Goal: Find specific page/section: Find specific page/section

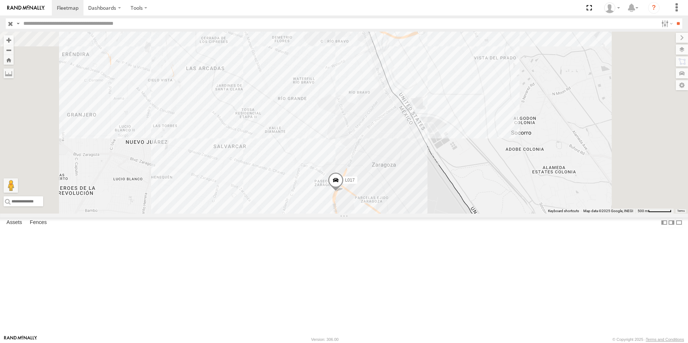
click at [0, 0] on div "FLEXTRANSFER" at bounding box center [0, 0] width 0 height 0
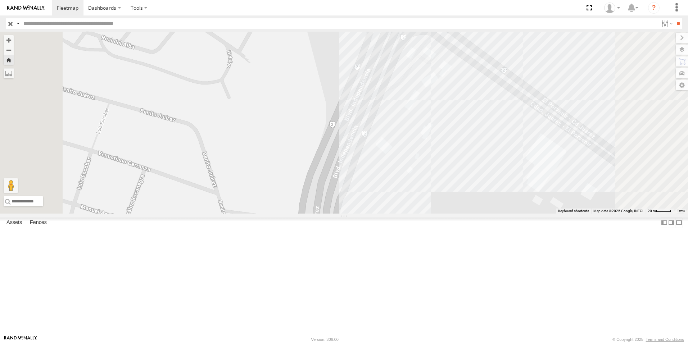
drag, startPoint x: 26, startPoint y: 24, endPoint x: 46, endPoint y: 28, distance: 20.2
click at [26, 24] on input "text" at bounding box center [339, 23] width 637 height 10
click at [674, 18] on input "**" at bounding box center [678, 23] width 8 height 10
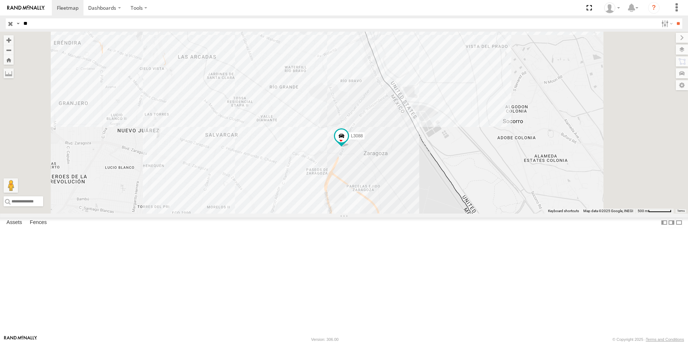
type input "*"
click at [674, 18] on input "**" at bounding box center [678, 23] width 8 height 10
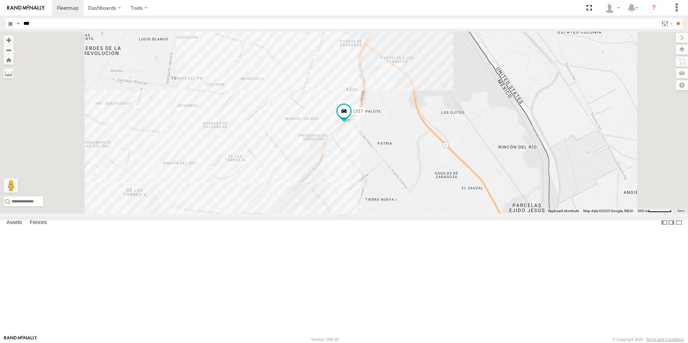
click at [40, 20] on input "***" at bounding box center [339, 23] width 637 height 10
type input "*"
type input "****"
click at [674, 18] on input "**" at bounding box center [678, 23] width 8 height 10
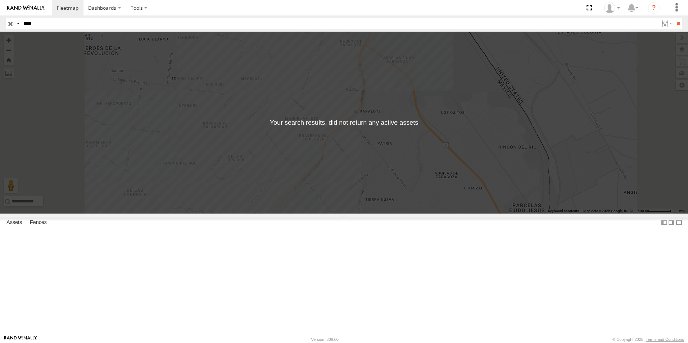
click at [35, 23] on input "****" at bounding box center [339, 23] width 637 height 10
click at [67, 7] on span at bounding box center [68, 7] width 22 height 7
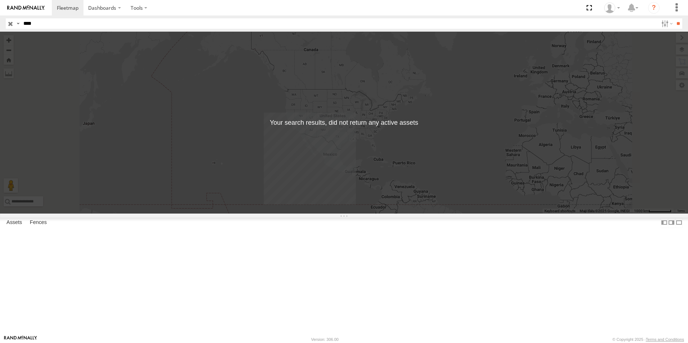
click at [43, 24] on input "****" at bounding box center [339, 23] width 637 height 10
type input "*"
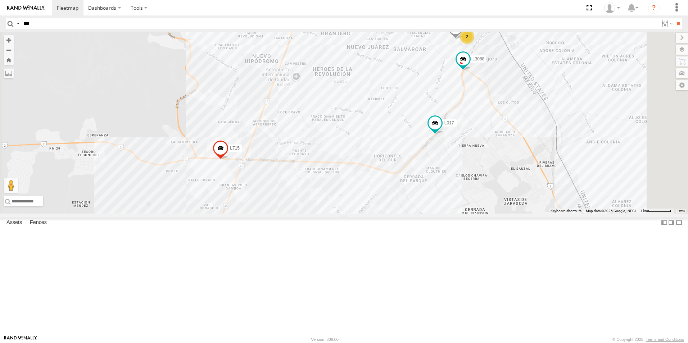
type input "****"
click at [674, 18] on input "**" at bounding box center [678, 23] width 8 height 10
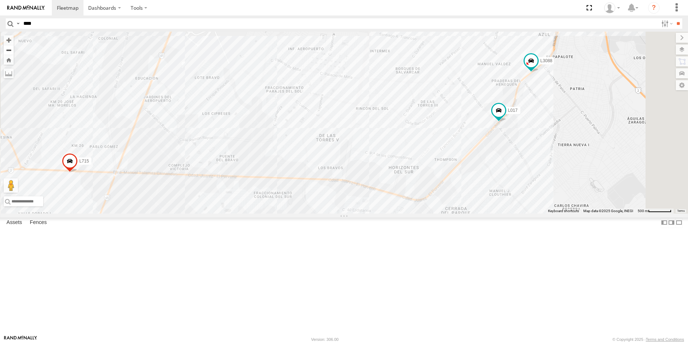
click at [14, 48] on button "Zoom out" at bounding box center [9, 50] width 10 height 10
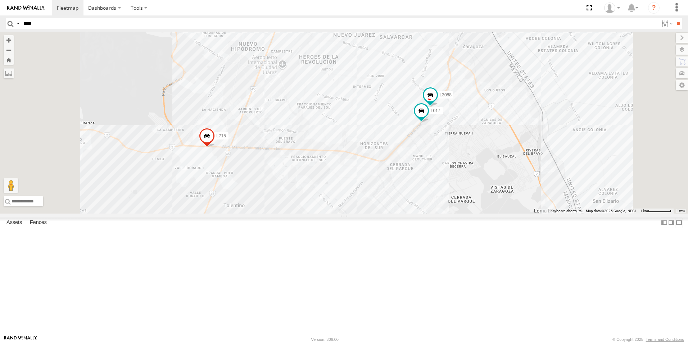
click at [460, 32] on div "2" at bounding box center [453, 24] width 14 height 14
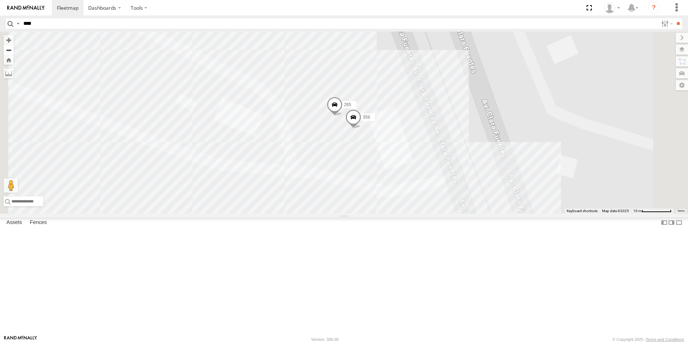
click at [14, 50] on button "Zoom out" at bounding box center [9, 50] width 10 height 10
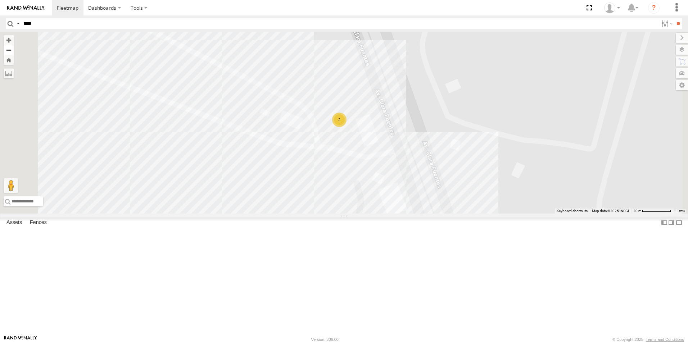
click at [14, 50] on button "Zoom out" at bounding box center [9, 50] width 10 height 10
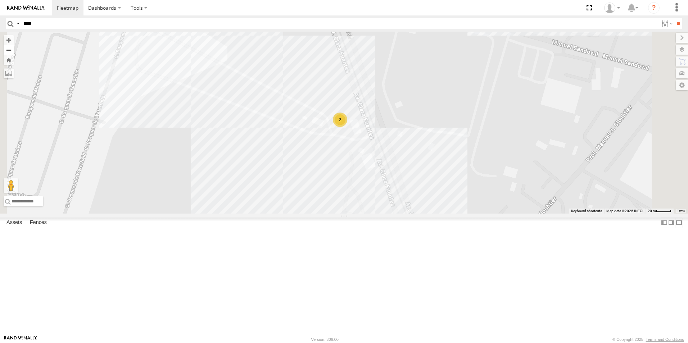
click at [14, 50] on button "Zoom out" at bounding box center [9, 50] width 10 height 10
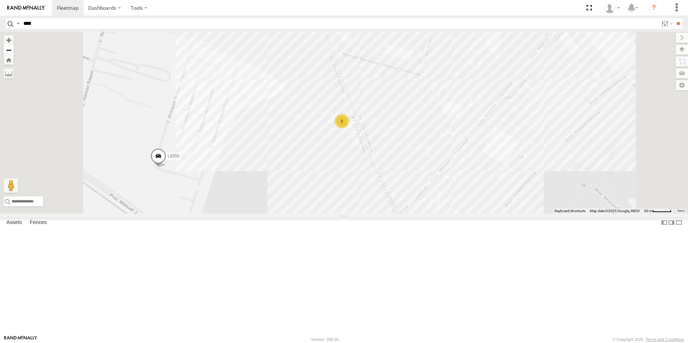
click at [14, 50] on button "Zoom out" at bounding box center [9, 50] width 10 height 10
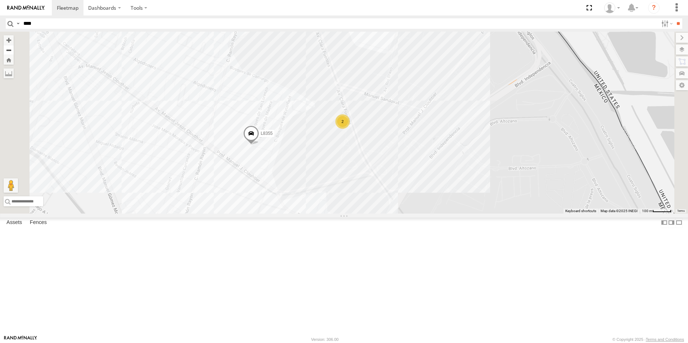
click at [14, 50] on button "Zoom out" at bounding box center [9, 50] width 10 height 10
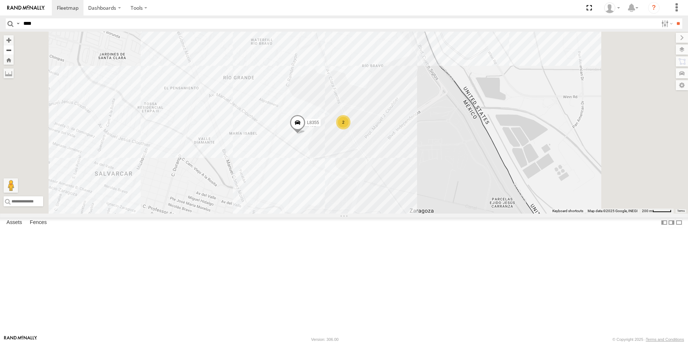
click at [14, 50] on button "Zoom out" at bounding box center [9, 50] width 10 height 10
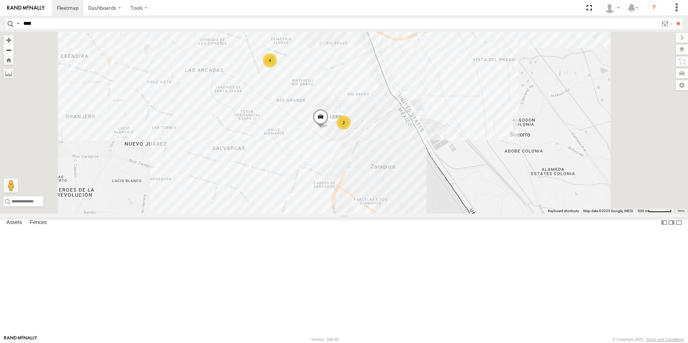
click at [14, 50] on button "Zoom out" at bounding box center [9, 50] width 10 height 10
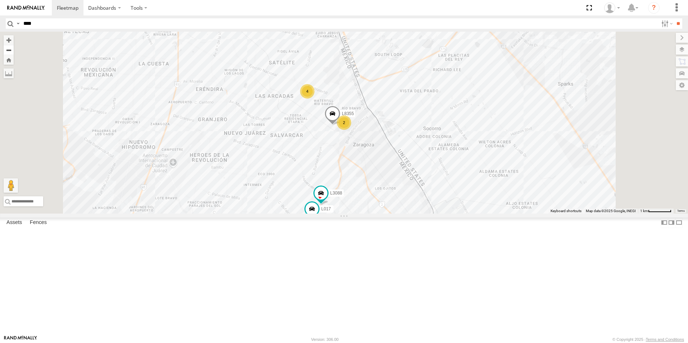
click at [14, 50] on button "Zoom out" at bounding box center [9, 50] width 10 height 10
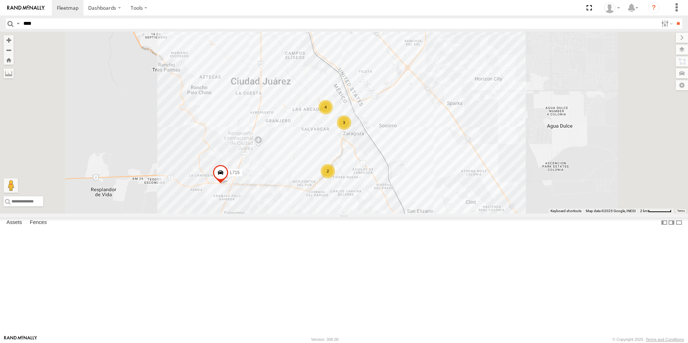
click at [289, 231] on div "14" at bounding box center [281, 223] width 14 height 14
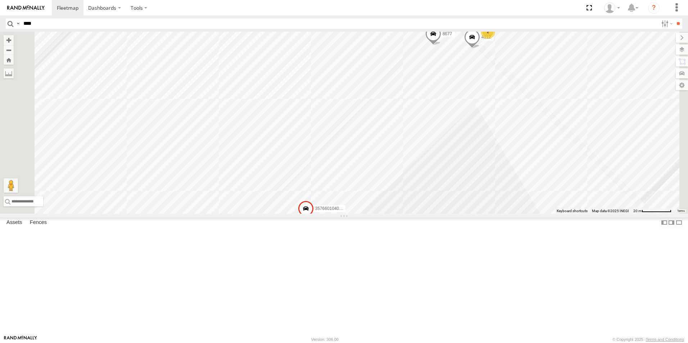
click at [495, 39] on div "2" at bounding box center [488, 31] width 14 height 14
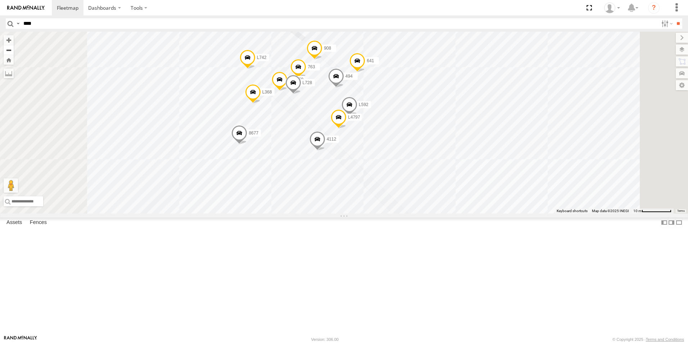
click at [14, 47] on button "Zoom out" at bounding box center [9, 50] width 10 height 10
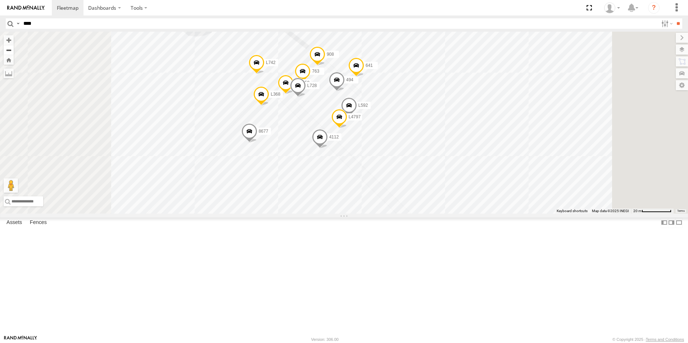
click at [14, 47] on button "Zoom out" at bounding box center [9, 50] width 10 height 10
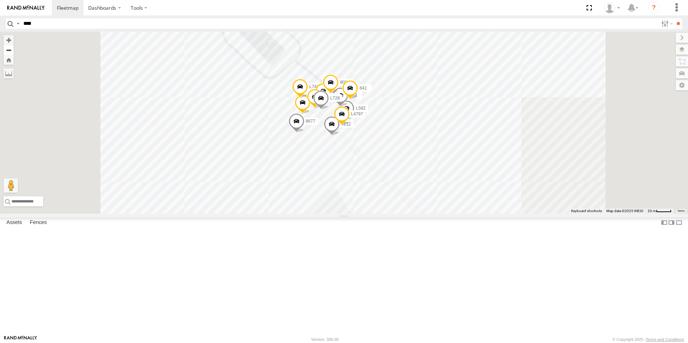
click at [14, 47] on button "Zoom out" at bounding box center [9, 50] width 10 height 10
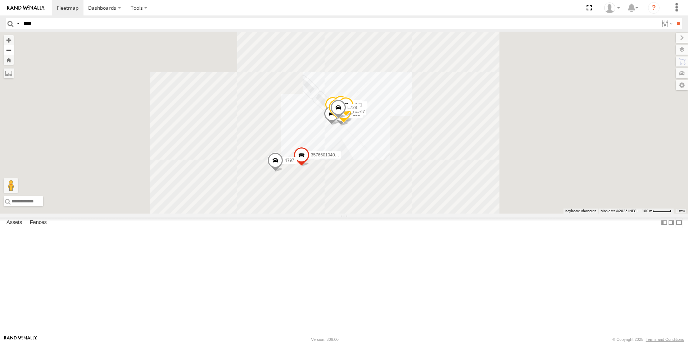
click at [14, 47] on button "Zoom out" at bounding box center [9, 50] width 10 height 10
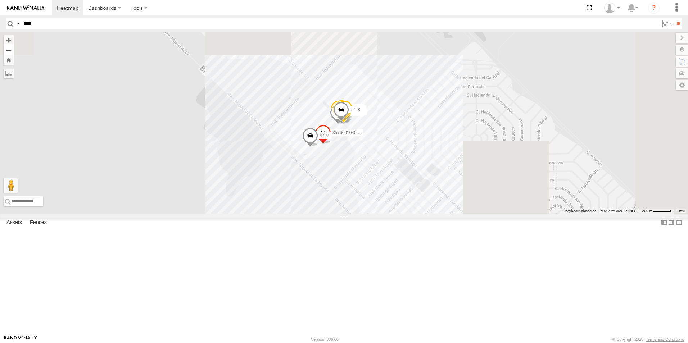
click at [14, 47] on button "Zoom out" at bounding box center [9, 50] width 10 height 10
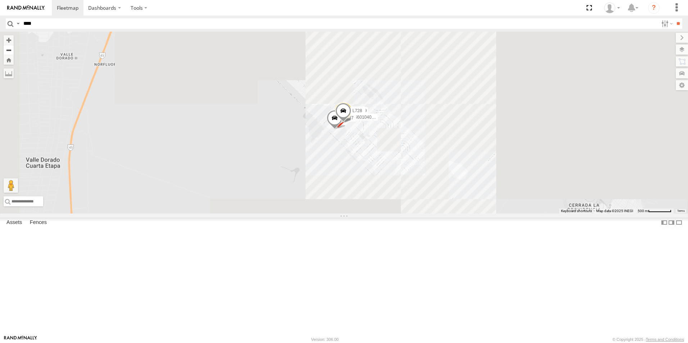
click at [14, 47] on button "Zoom out" at bounding box center [9, 50] width 10 height 10
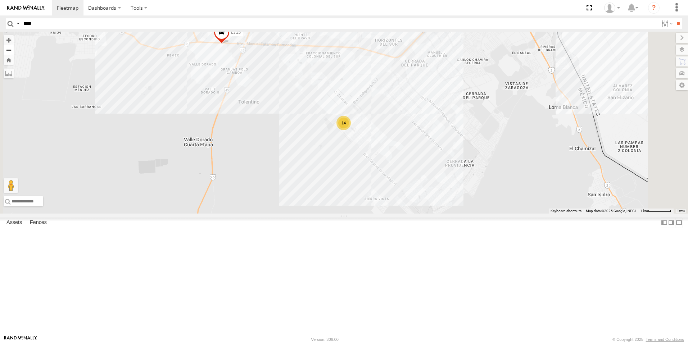
click at [14, 47] on button "Zoom out" at bounding box center [9, 50] width 10 height 10
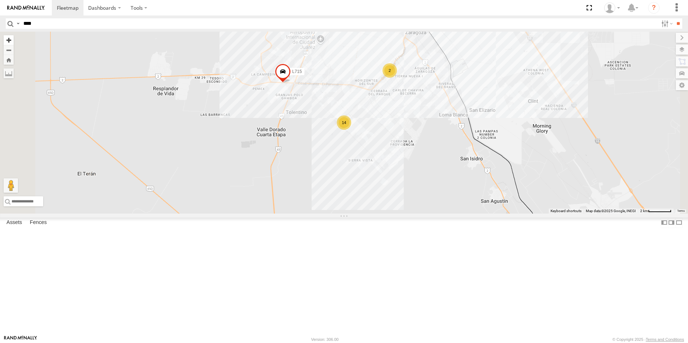
click at [14, 40] on button "Zoom in" at bounding box center [9, 40] width 10 height 10
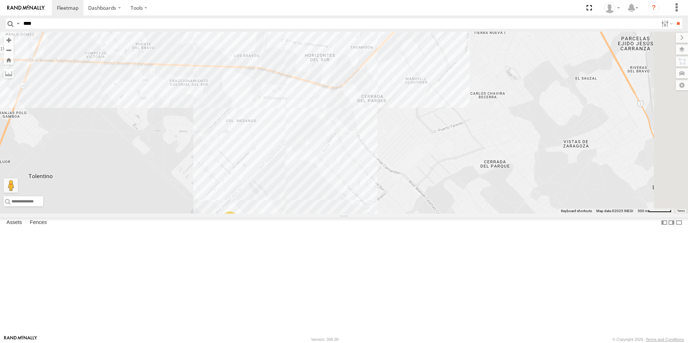
drag, startPoint x: 538, startPoint y: 129, endPoint x: 434, endPoint y: 197, distance: 124.3
click at [435, 197] on div "L715 14" at bounding box center [344, 123] width 688 height 182
click at [14, 51] on button "Zoom out" at bounding box center [9, 50] width 10 height 10
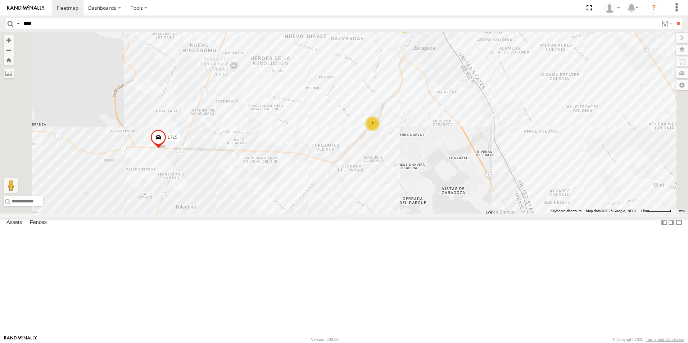
drag, startPoint x: 423, startPoint y: 93, endPoint x: 417, endPoint y: 148, distance: 55.7
click at [417, 148] on div "L715 2 14 2 L8355" at bounding box center [344, 123] width 688 height 182
click at [67, 7] on span at bounding box center [68, 7] width 22 height 7
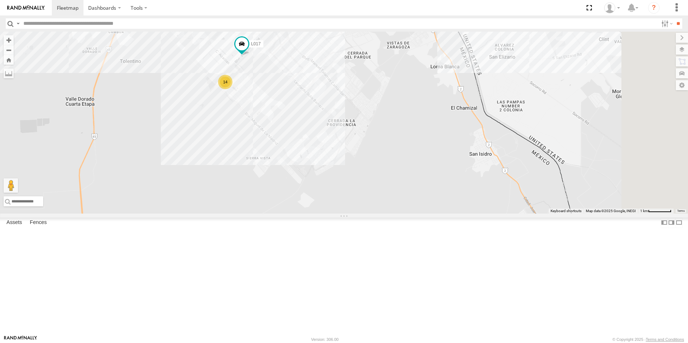
drag, startPoint x: 581, startPoint y: 308, endPoint x: 462, endPoint y: 149, distance: 198.1
click at [462, 149] on div "L017 14 2 L715 4 L3088 L8355" at bounding box center [344, 123] width 688 height 182
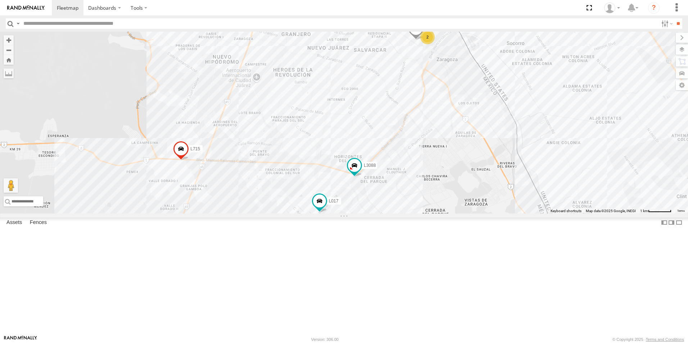
drag, startPoint x: 421, startPoint y: 203, endPoint x: 482, endPoint y: 334, distance: 144.7
click at [482, 214] on div "L017 14 2 L715 4 L3088 L8355" at bounding box center [344, 123] width 688 height 182
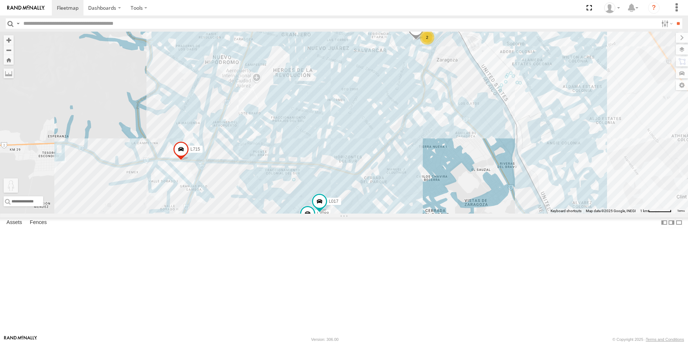
drag, startPoint x: 190, startPoint y: 304, endPoint x: 395, endPoint y: 308, distance: 205.8
click at [395, 214] on div "L017 14 2 L715 4 L3088 L8355 To activate drag with keyboard, press Alt + Enter.…" at bounding box center [344, 123] width 688 height 182
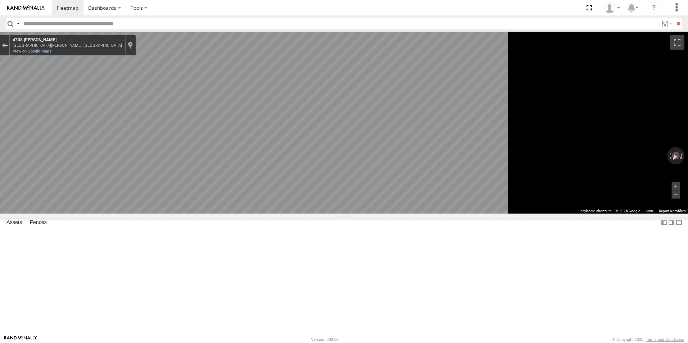
click at [9, 48] on button "Exit the Street View" at bounding box center [4, 46] width 9 height 10
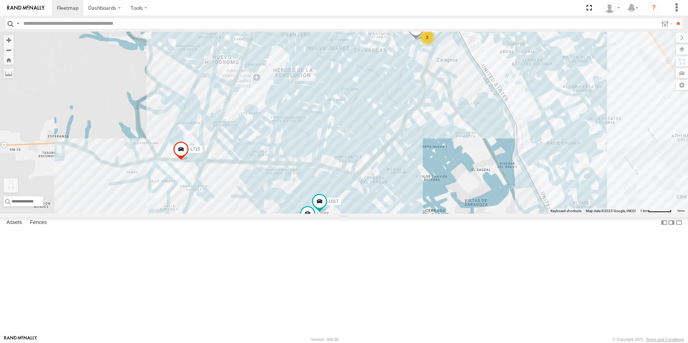
drag, startPoint x: 193, startPoint y: 306, endPoint x: 392, endPoint y: 301, distance: 199.0
click at [392, 214] on div "L017 14 2 L715 4 L3088 L8355 To activate drag with keyboard, press Alt + Enter.…" at bounding box center [344, 123] width 688 height 182
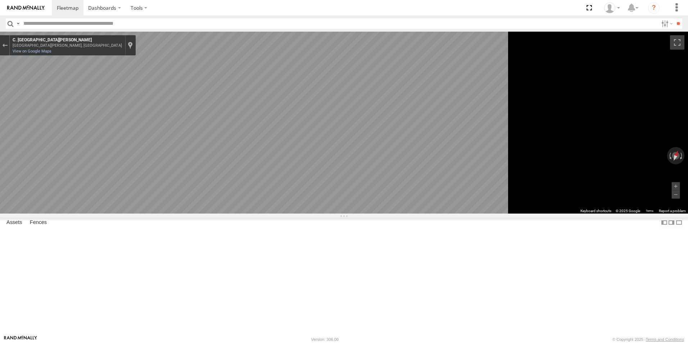
click at [302, 262] on icon "Go Northeast, C. Hacienda el Alamillo" at bounding box center [278, 264] width 48 height 17
click at [302, 262] on icon "Go Northeast, C. Hacienda el Alamillo" at bounding box center [278, 264] width 47 height 17
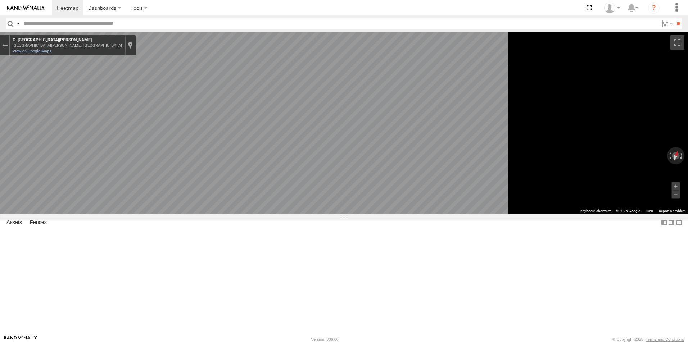
click at [302, 262] on icon "Go Northeast, C. Hacienda el Alamillo" at bounding box center [278, 264] width 47 height 17
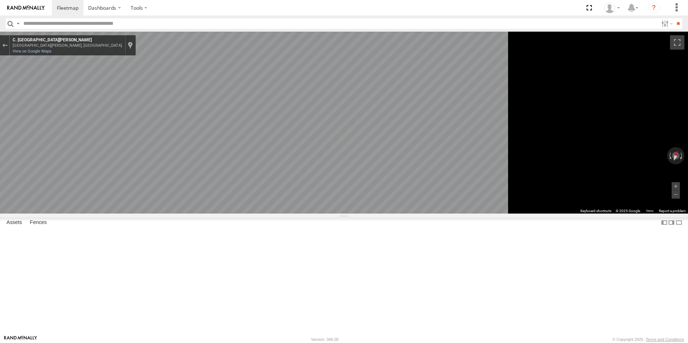
click at [302, 262] on icon "Go Northeast, C. Hacienda el Alamillo" at bounding box center [278, 264] width 47 height 17
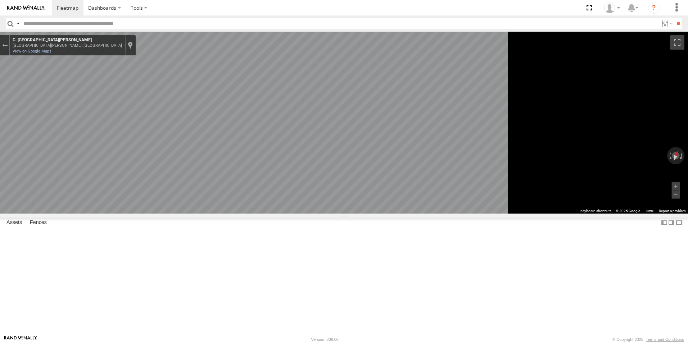
click at [302, 262] on icon "Go Northeast, C. Hacienda el Alamillo" at bounding box center [278, 264] width 47 height 17
click at [302, 262] on icon "Go Northeast, C. Hacienda el Alamillo" at bounding box center [278, 264] width 49 height 17
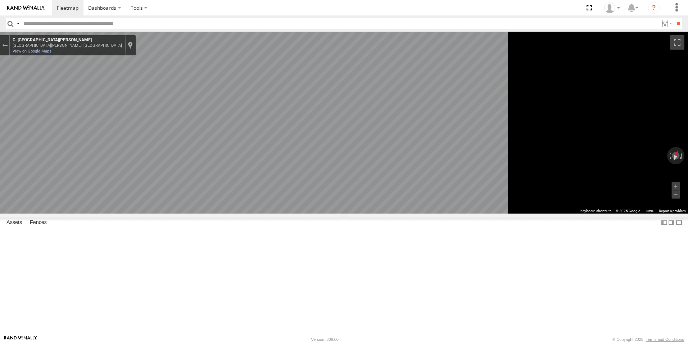
click at [302, 262] on icon "Go Northeast, C. Hacienda el Alamillo" at bounding box center [278, 264] width 49 height 17
click at [302, 262] on icon "Go Northeast, C. Hacienda el Alamillo" at bounding box center [277, 263] width 49 height 17
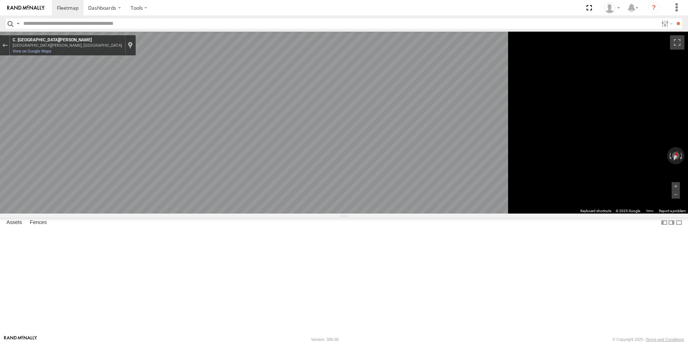
click at [302, 262] on icon "Go Northeast, C. Hacienda el Alamillo" at bounding box center [277, 263] width 49 height 17
click at [302, 262] on icon "Go Northeast, C. Hacienda el Alamillo" at bounding box center [278, 264] width 48 height 17
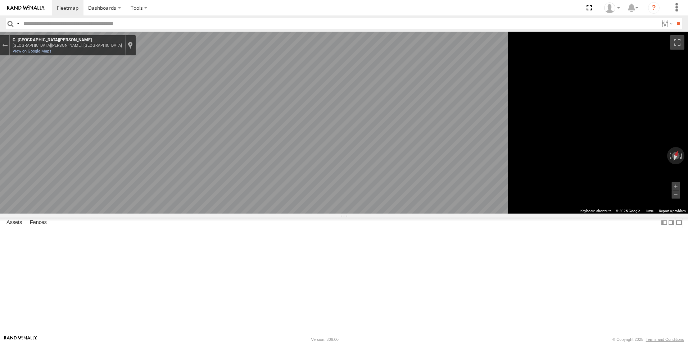
click at [302, 262] on icon "Go Northeast, C. Hacienda el Alamillo" at bounding box center [278, 264] width 48 height 17
click at [302, 262] on icon "Go Northeast, C. Hacienda el Alamillo" at bounding box center [276, 263] width 51 height 17
click at [302, 262] on icon "Go Northeast, C. Hacienda el Alamillo" at bounding box center [276, 263] width 50 height 17
click at [302, 262] on icon "Go Northeast, C. Hacienda el Alamillo" at bounding box center [279, 264] width 46 height 17
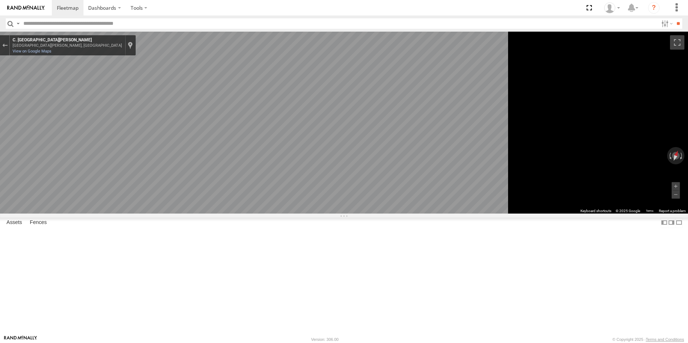
click at [302, 262] on icon "Go Northeast, C. Hacienda el Alamillo" at bounding box center [279, 264] width 46 height 17
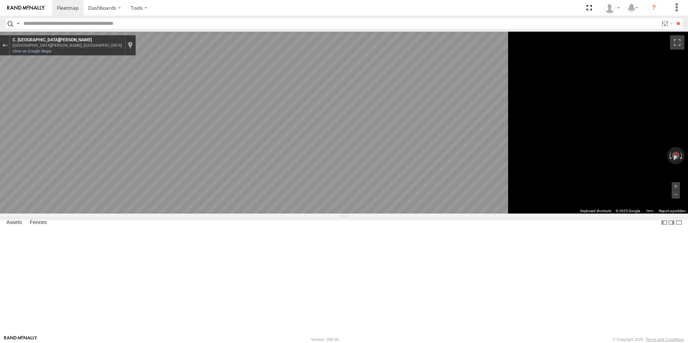
click at [302, 262] on icon "Go Northeast, C. Hacienda el Alamillo" at bounding box center [279, 264] width 46 height 17
click at [302, 262] on icon "Go Northeast, C. Hacienda el Alamillo" at bounding box center [278, 264] width 47 height 17
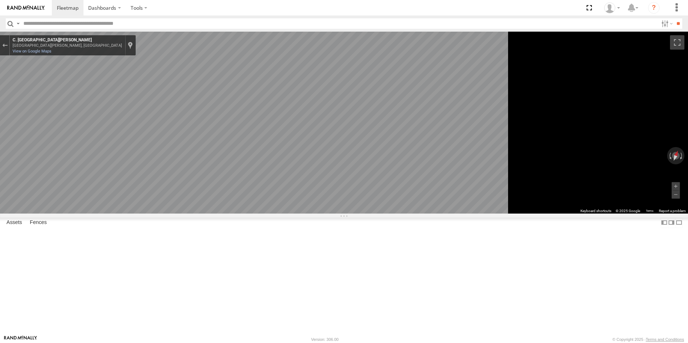
click at [302, 262] on icon "Go Northeast, C. Hacienda el Alamillo" at bounding box center [278, 264] width 47 height 17
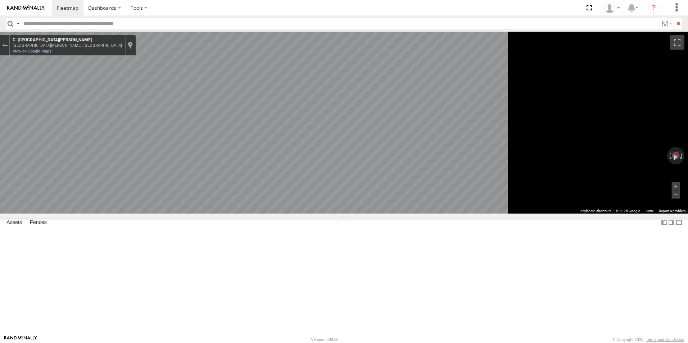
click at [302, 262] on icon "Go Northeast, C. Hacienda el Alamillo" at bounding box center [278, 264] width 47 height 17
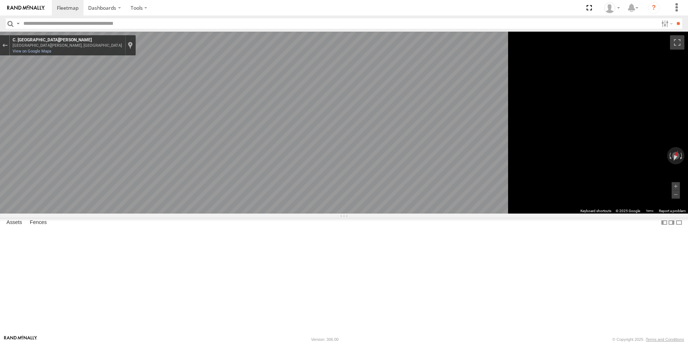
click at [302, 262] on icon "Go Northeast, C. Hacienda el Alamillo" at bounding box center [278, 264] width 47 height 17
click at [302, 262] on icon "Go Northeast, C. Hacienda el Alamillo" at bounding box center [279, 264] width 46 height 17
click at [302, 262] on icon "Go Northeast, C. Hacienda el Alamillo" at bounding box center [278, 264] width 47 height 17
click at [672, 214] on div "← Move left → Move right ↑ Move up ↓ Move down + Zoom in - Zoom out C. Hacienda…" at bounding box center [344, 123] width 688 height 182
click at [287, 250] on icon "Go Northeast, C. Hacienda el Alamillo" at bounding box center [261, 251] width 50 height 15
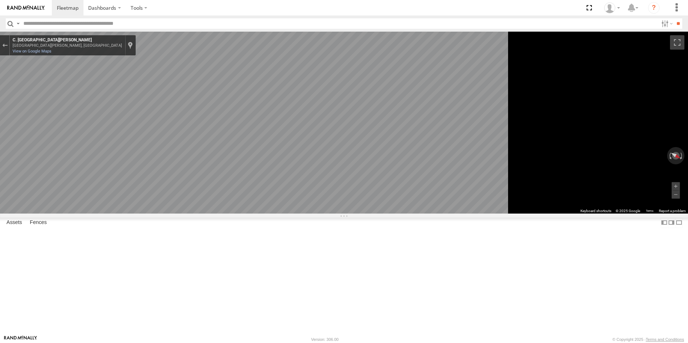
click at [287, 250] on icon "Go Northeast, C. Hacienda el Alamillo" at bounding box center [261, 251] width 50 height 15
drag, startPoint x: 438, startPoint y: 250, endPoint x: 433, endPoint y: 232, distance: 18.3
click at [272, 232] on icon "Go Southwest, C. Hacienda el Alamillo" at bounding box center [246, 232] width 50 height 15
click at [272, 232] on icon "Go Southwest, C. Hacienda el Alamillo" at bounding box center [247, 232] width 50 height 15
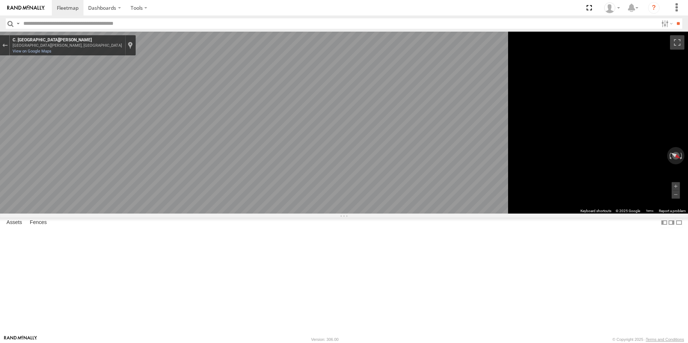
click at [272, 232] on icon "Go Southwest, C. Hacienda el Alamillo" at bounding box center [246, 232] width 50 height 15
click at [287, 254] on icon "Go Northeast, C. Hacienda el Alamillo" at bounding box center [261, 251] width 50 height 15
click at [286, 251] on icon "Go Northeast, C. Hacienda el Alamillo" at bounding box center [261, 251] width 50 height 15
click at [287, 251] on icon "Go Northeast, C. Hacienda el Alamillo" at bounding box center [261, 251] width 50 height 15
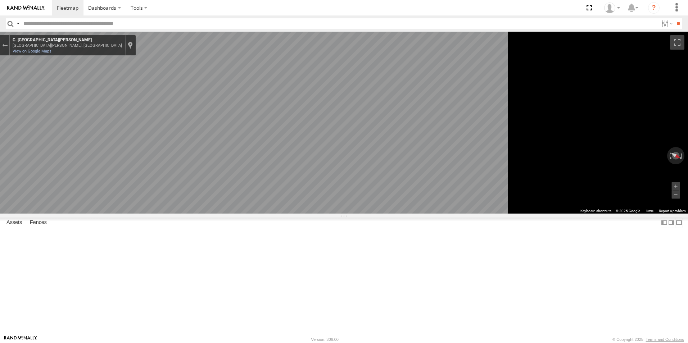
click at [287, 251] on icon "Go Northeast, C. Hacienda el Alamillo" at bounding box center [261, 251] width 50 height 15
click at [286, 251] on icon "Go Northeast, C. Hacienda el Alamillo" at bounding box center [261, 251] width 50 height 15
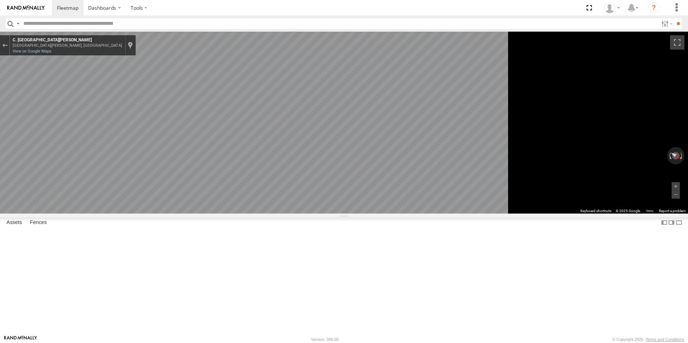
click at [286, 251] on icon "Go Northeast, C. Hacienda el Alamillo" at bounding box center [261, 251] width 50 height 15
drag, startPoint x: 185, startPoint y: 47, endPoint x: 187, endPoint y: 43, distance: 4.9
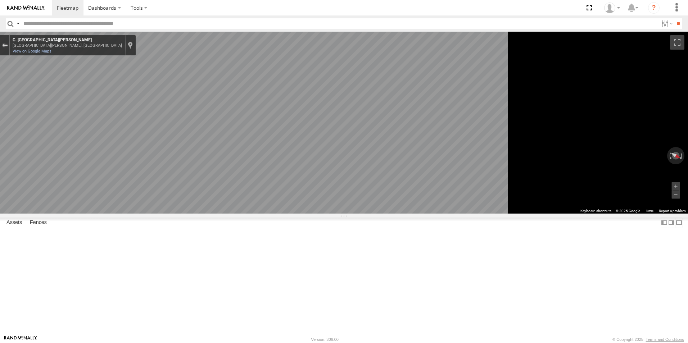
click at [8, 47] on div "Exit the Street View" at bounding box center [4, 45] width 5 height 4
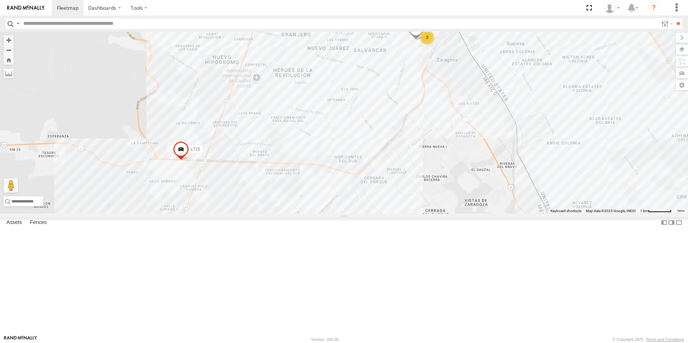
click at [434, 45] on div "2" at bounding box center [427, 37] width 14 height 14
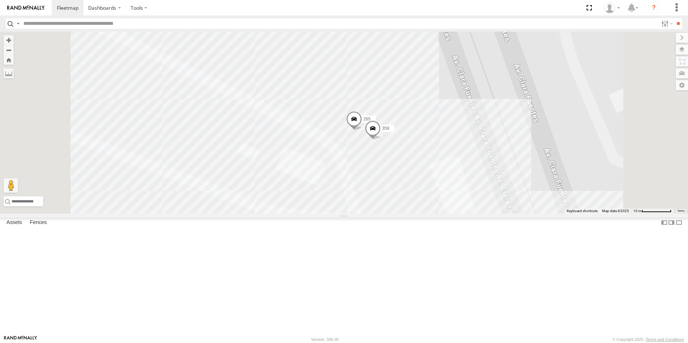
drag, startPoint x: 426, startPoint y: 163, endPoint x: 446, endPoint y: 178, distance: 26.2
click at [362, 131] on span at bounding box center [354, 120] width 16 height 19
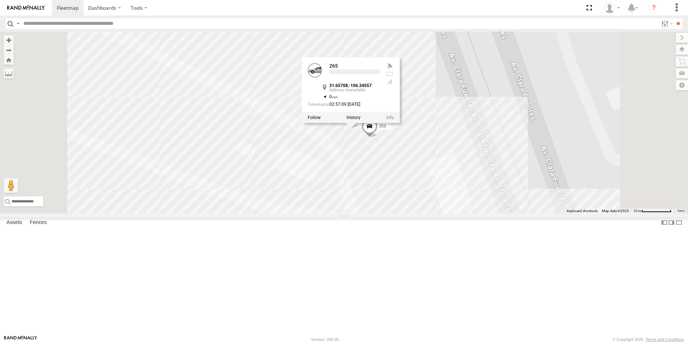
click at [360, 120] on label at bounding box center [353, 117] width 14 height 5
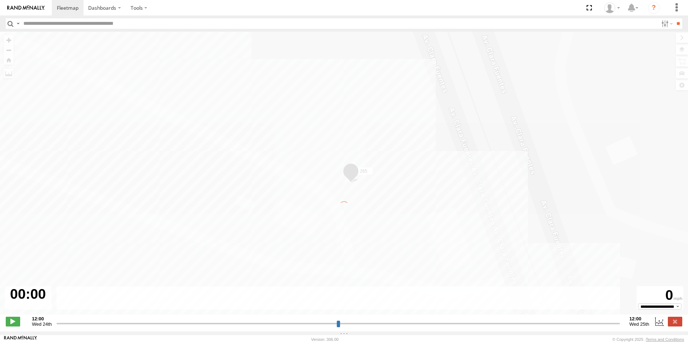
type input "**********"
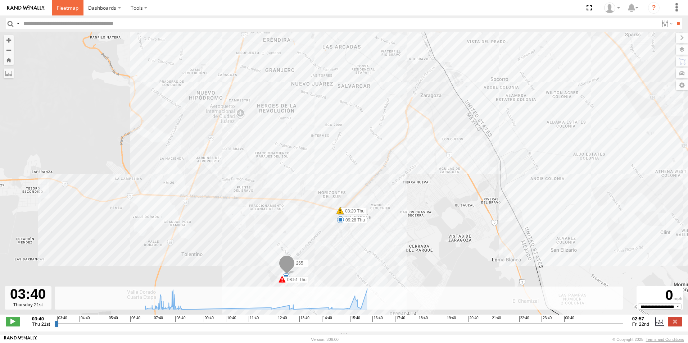
click at [65, 4] on link at bounding box center [68, 7] width 32 height 15
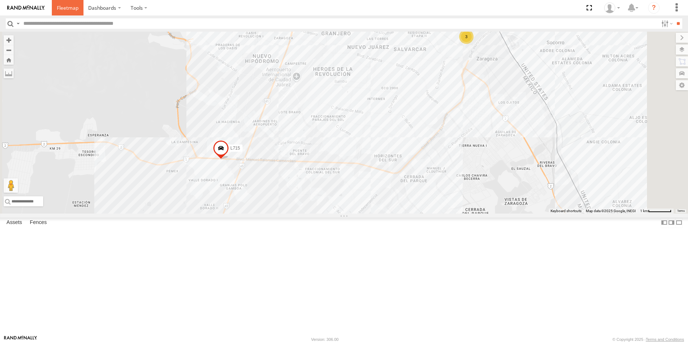
click at [62, 3] on link at bounding box center [68, 7] width 32 height 15
drag, startPoint x: 556, startPoint y: 96, endPoint x: 564, endPoint y: 111, distance: 16.9
click at [473, 43] on div "3" at bounding box center [466, 36] width 14 height 14
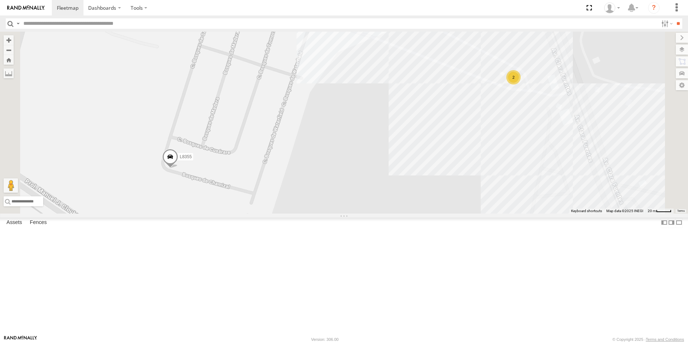
click at [521, 85] on div "2" at bounding box center [513, 77] width 14 height 14
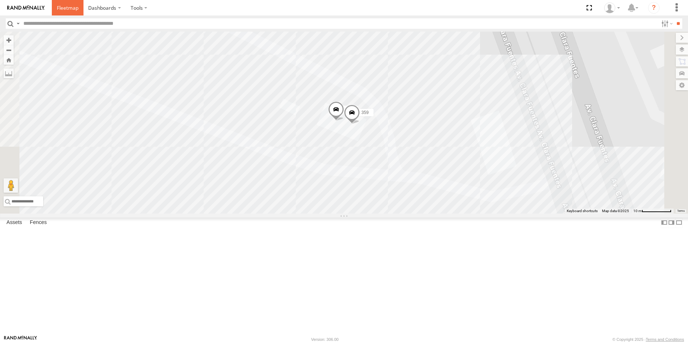
click at [60, 6] on span at bounding box center [68, 7] width 22 height 7
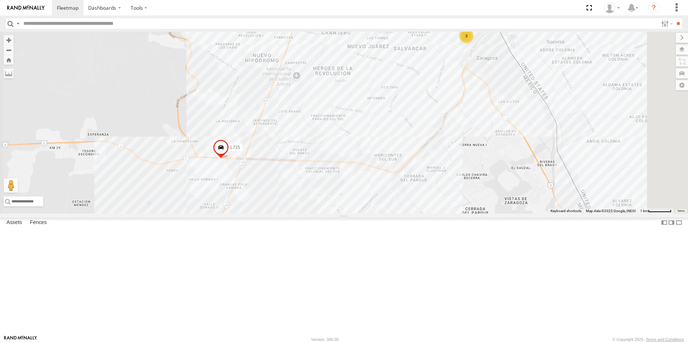
click at [473, 43] on div "3" at bounding box center [466, 36] width 14 height 14
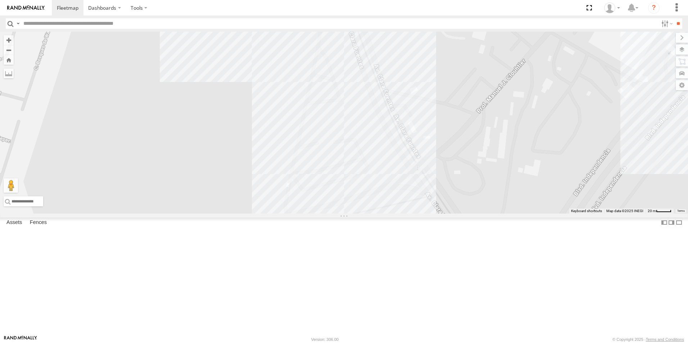
drag, startPoint x: 609, startPoint y: 163, endPoint x: 385, endPoint y: 68, distance: 243.4
click at [385, 68] on div "L715 2 L8355" at bounding box center [344, 123] width 688 height 182
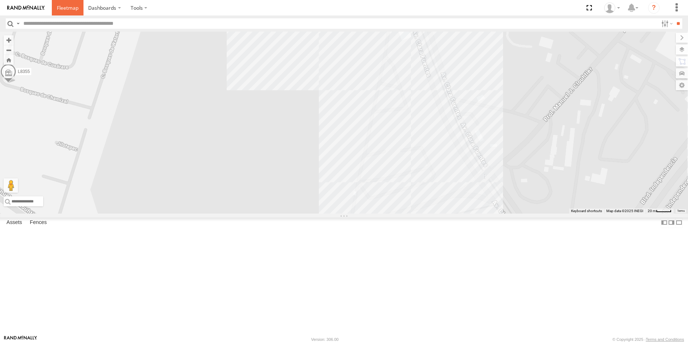
click at [64, 10] on span at bounding box center [68, 7] width 22 height 7
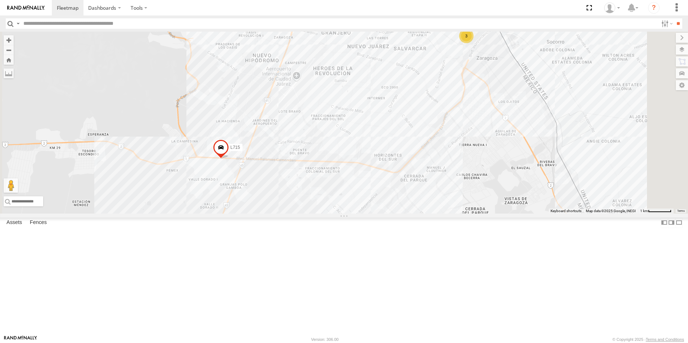
click at [63, 21] on input "text" at bounding box center [339, 23] width 637 height 10
click at [674, 18] on input "**" at bounding box center [678, 23] width 8 height 10
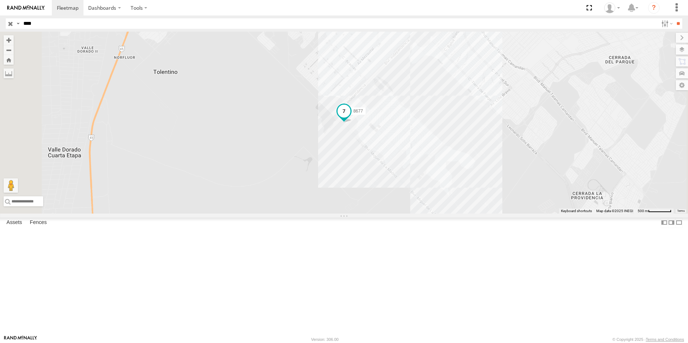
click at [350, 118] on span at bounding box center [343, 111] width 13 height 13
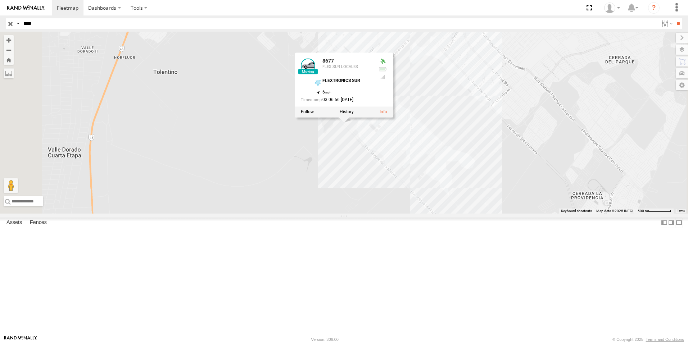
click at [459, 212] on div "8677 8677 FLEX SUR LOCALES FLEXTRONICS SUR 31.57302 , -106.4074 6 03:06:56 [DAT…" at bounding box center [344, 123] width 688 height 182
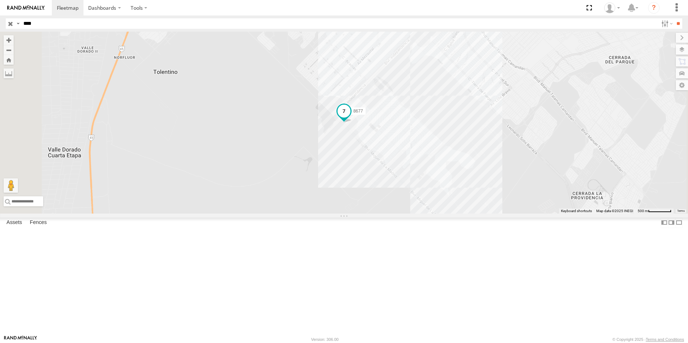
click at [350, 118] on span at bounding box center [343, 111] width 13 height 13
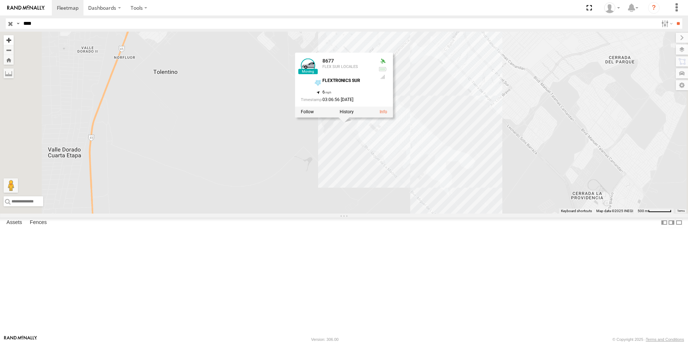
click at [14, 41] on button "Zoom in" at bounding box center [9, 40] width 10 height 10
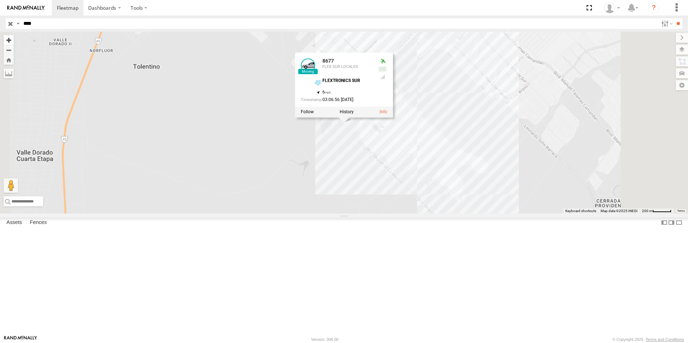
click at [14, 41] on button "Zoom in" at bounding box center [9, 40] width 10 height 10
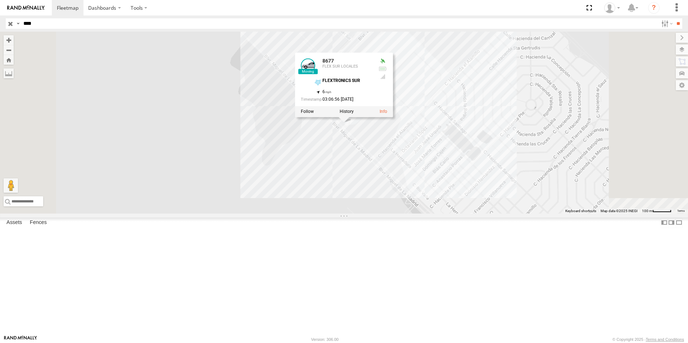
drag, startPoint x: 423, startPoint y: 248, endPoint x: 421, endPoint y: 243, distance: 5.2
click at [423, 214] on div "8677 8677 FLEX SUR LOCALES FLEXTRONICS SUR 31.57302 , -106.4074 6 03:06:56 08/2…" at bounding box center [344, 123] width 688 height 182
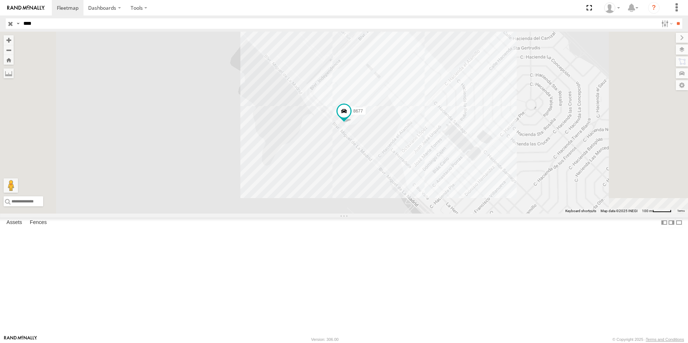
click at [37, 24] on input "****" at bounding box center [339, 23] width 637 height 10
type input "*"
click at [674, 18] on input "**" at bounding box center [678, 23] width 8 height 10
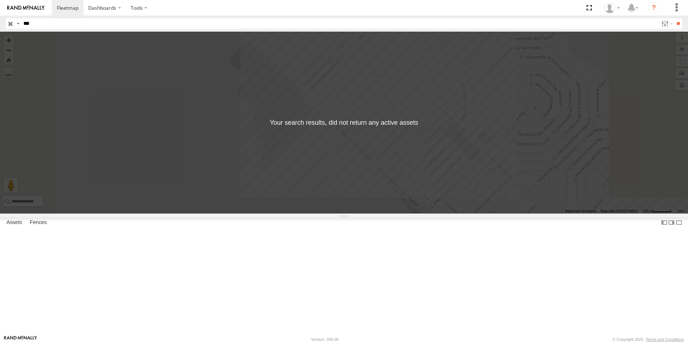
click at [38, 22] on input "***" at bounding box center [339, 23] width 637 height 10
type input "*"
type input "***"
click at [674, 18] on input "**" at bounding box center [678, 23] width 8 height 10
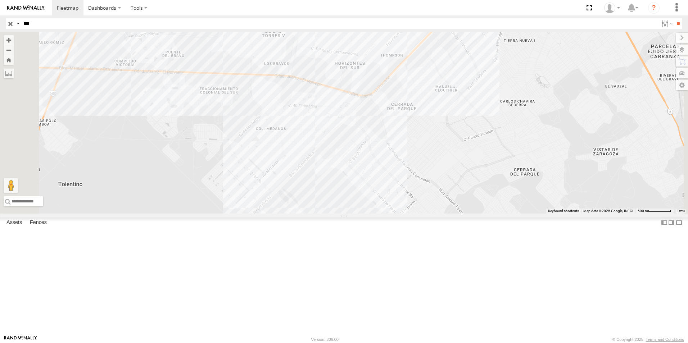
click at [445, 26] on span at bounding box center [437, 15] width 16 height 19
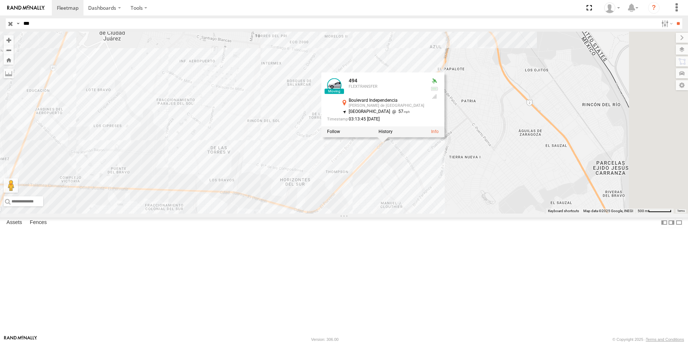
drag, startPoint x: 547, startPoint y: 101, endPoint x: 494, endPoint y: 219, distance: 130.1
click at [490, 214] on div "494 494 FLEXTRANSFER Boulevard Independencia Fray García de San Francisco 31.61…" at bounding box center [344, 123] width 688 height 182
click at [523, 208] on div "494 494 FLEXTRANSFER Boulevard Independencia Fray García de San Francisco 31.61…" at bounding box center [344, 123] width 688 height 182
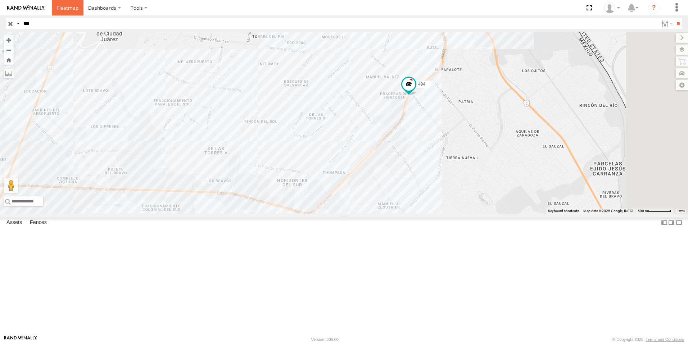
click at [76, 9] on span at bounding box center [68, 7] width 22 height 7
